Goal: Check status: Check status

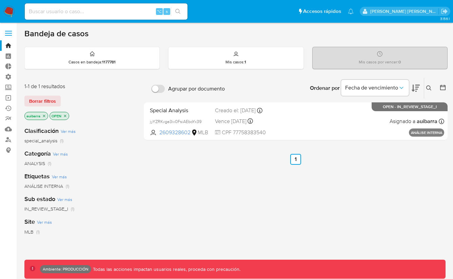
click at [67, 6] on div "⌥ s" at bounding box center [106, 11] width 163 height 16
click at [59, 14] on input at bounding box center [106, 11] width 163 height 9
paste input "1763579589"
type input "1763579589"
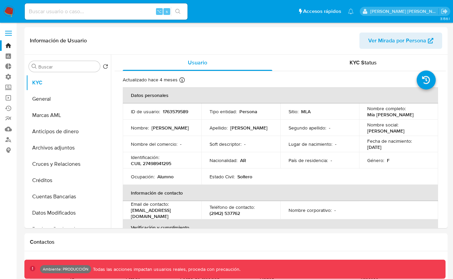
select select "10"
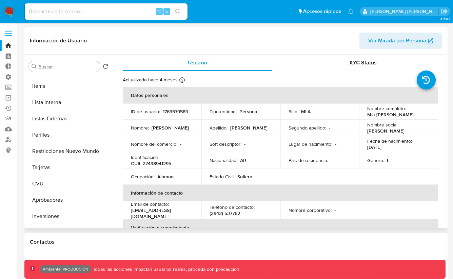
scroll to position [324, 0]
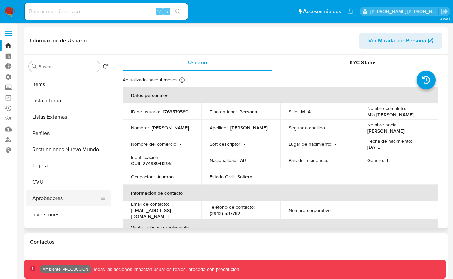
click at [44, 192] on button "Aprobadores" at bounding box center [65, 198] width 79 height 16
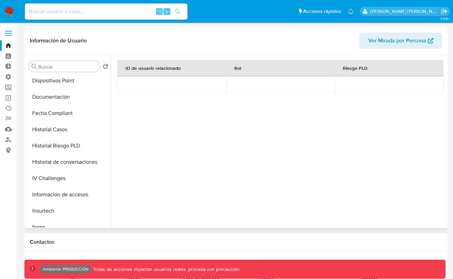
scroll to position [175, 0]
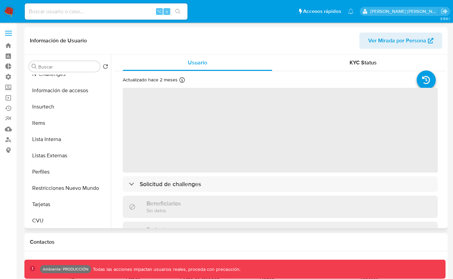
scroll to position [335, 0]
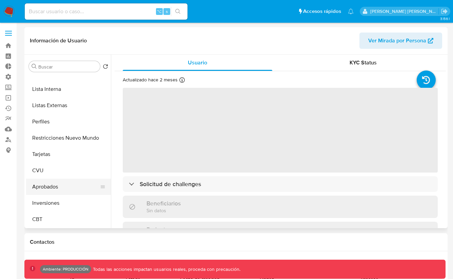
select select "10"
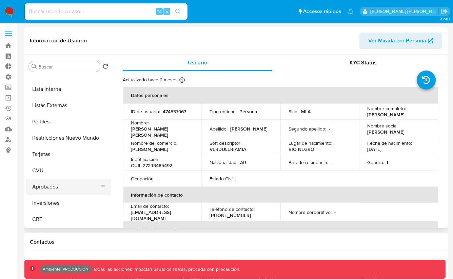
click at [43, 187] on button "Aprobados" at bounding box center [65, 187] width 79 height 16
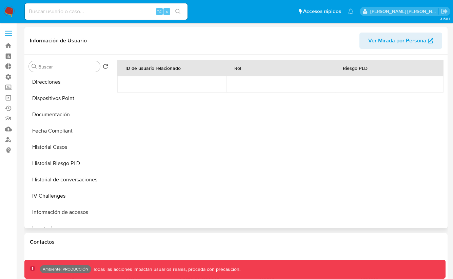
scroll to position [163, 0]
